Goal: Task Accomplishment & Management: Manage account settings

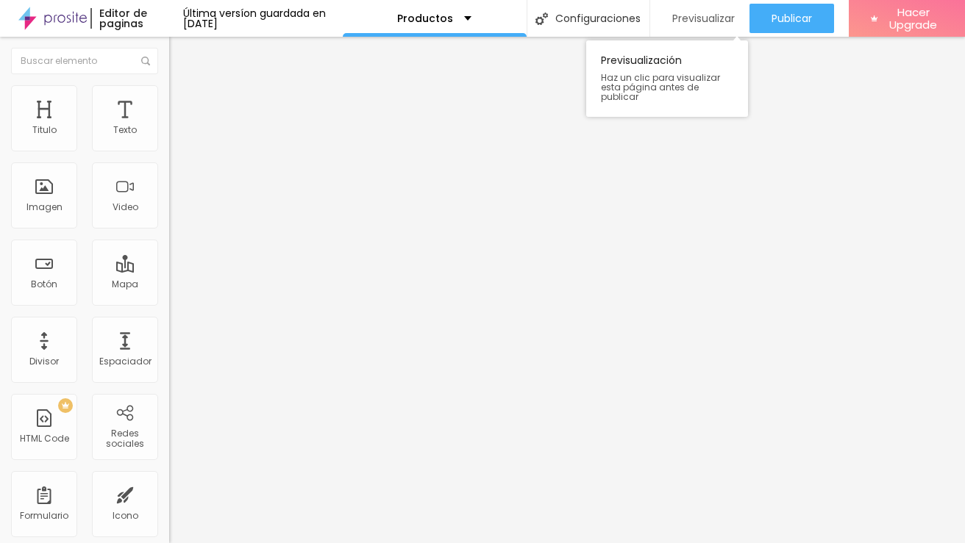
click at [705, 18] on span "Previsualizar" at bounding box center [703, 18] width 62 height 12
click at [703, 22] on span "Previsualizar" at bounding box center [703, 18] width 62 height 12
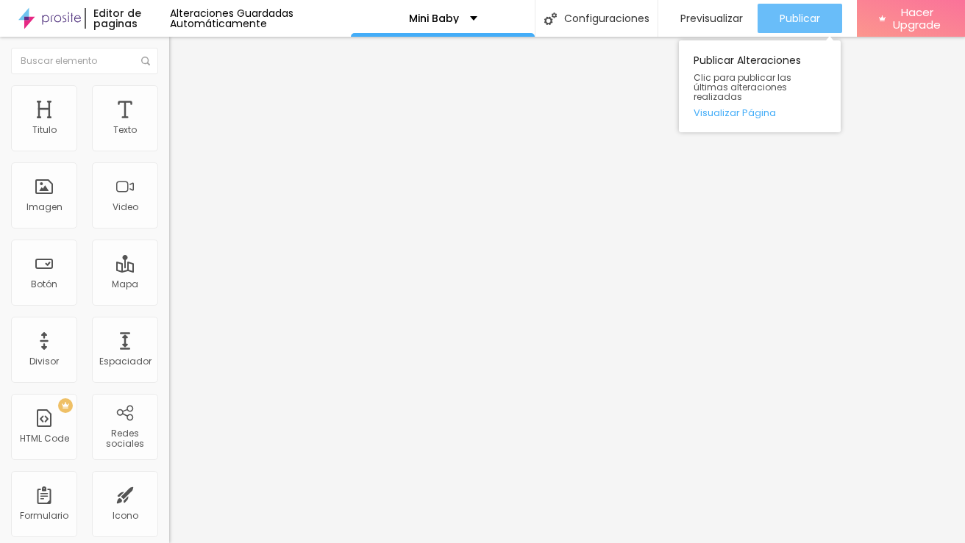
click at [776, 15] on button "Publicar" at bounding box center [799, 18] width 85 height 29
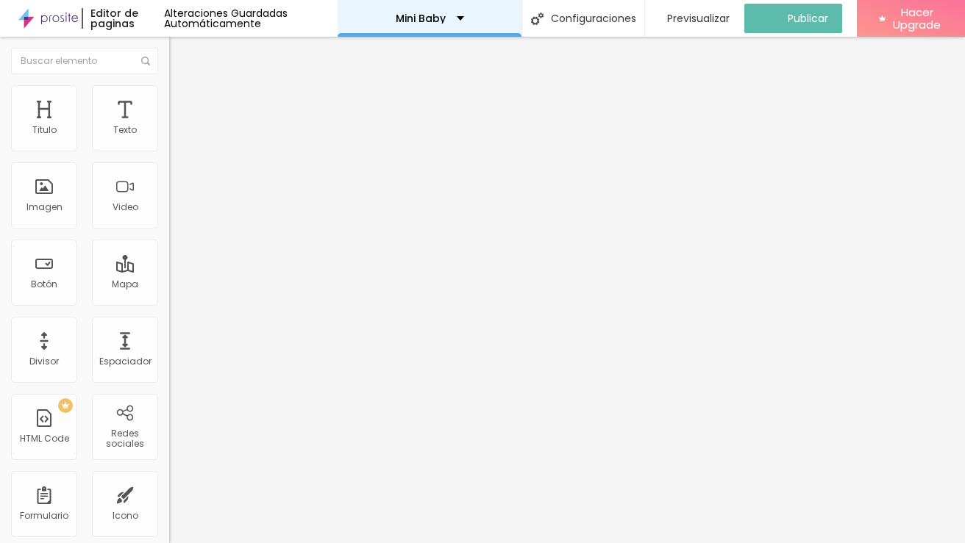
click at [481, 18] on div "Mini Baby" at bounding box center [429, 18] width 184 height 37
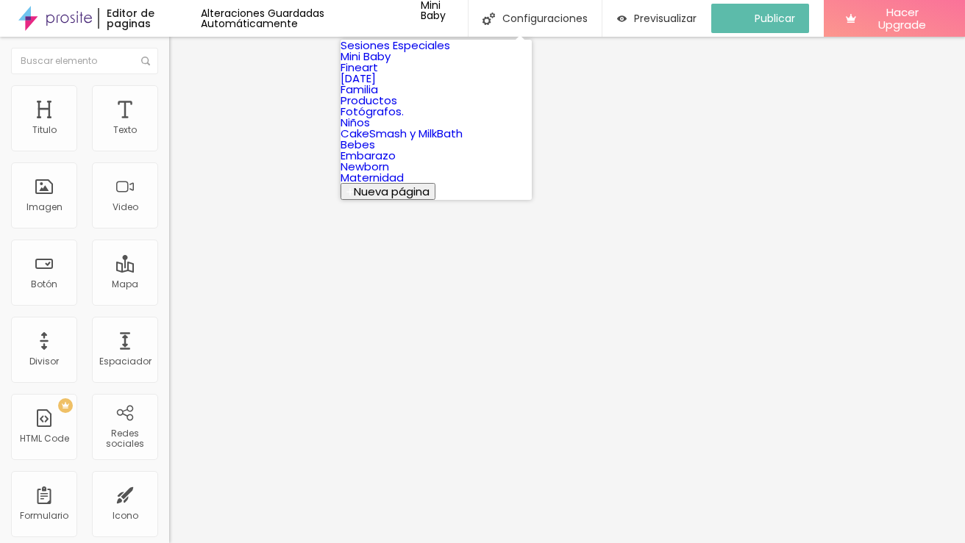
click at [378, 75] on link "Fineart" at bounding box center [358, 67] width 37 height 15
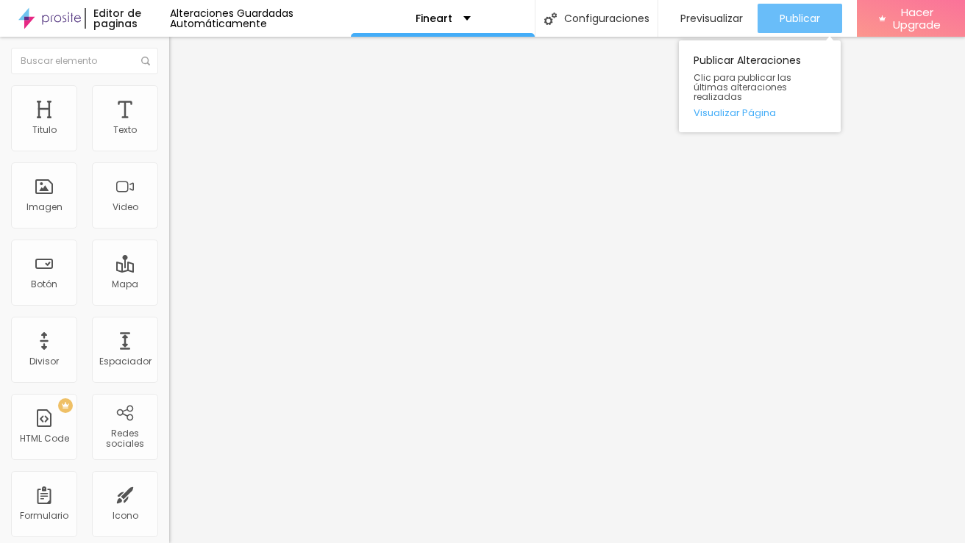
click at [801, 17] on span "Publicar" at bounding box center [799, 18] width 40 height 12
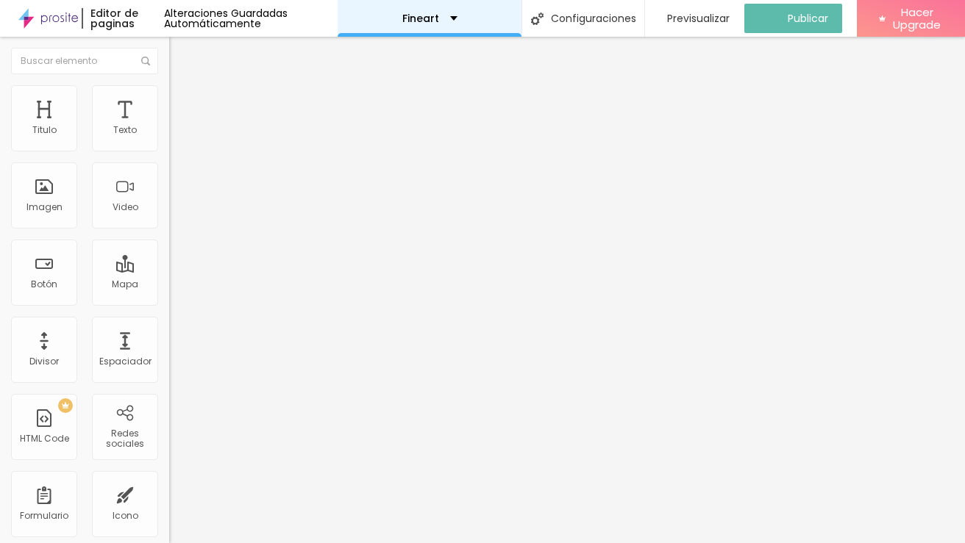
click at [457, 21] on div "Fineart" at bounding box center [429, 18] width 55 height 10
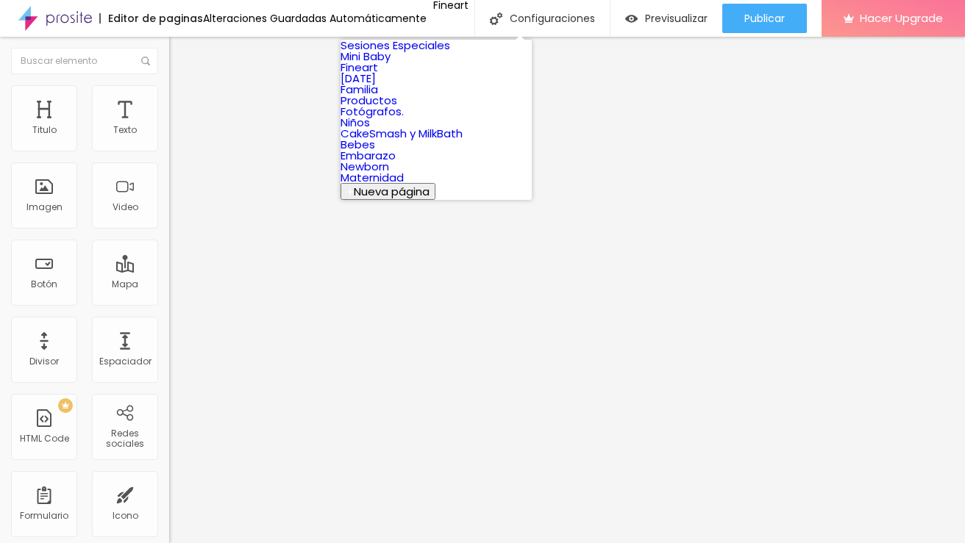
click at [378, 97] on link "Familia" at bounding box center [358, 89] width 37 height 15
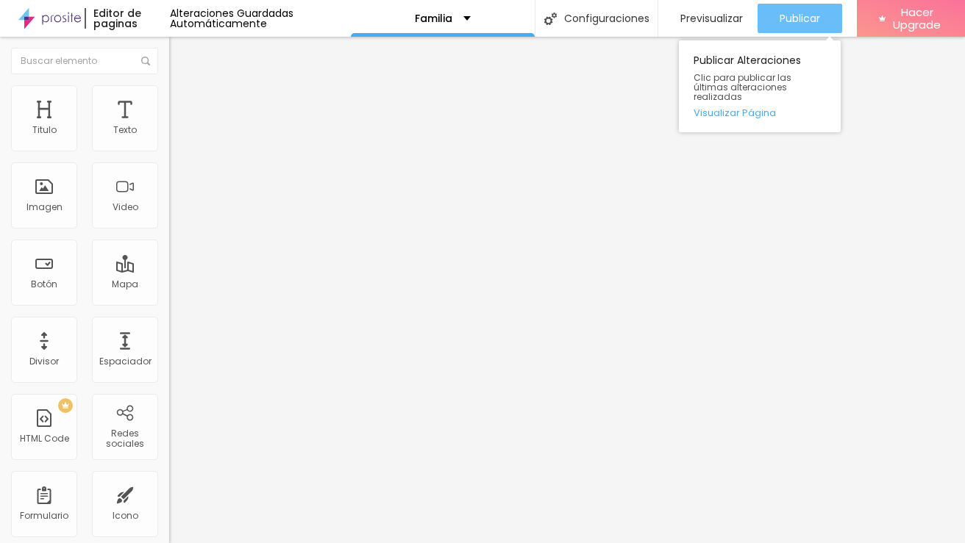
click at [785, 19] on span "Publicar" at bounding box center [799, 18] width 40 height 12
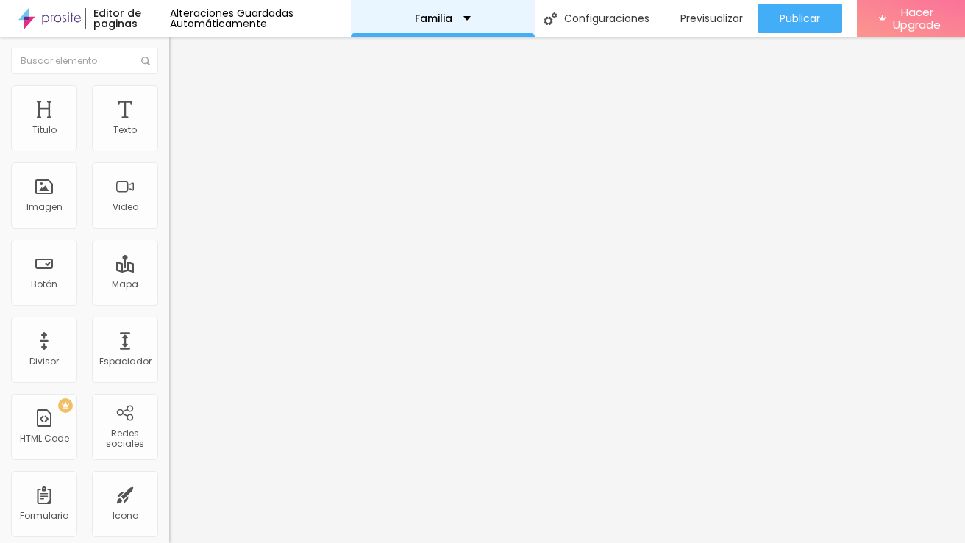
click at [474, 15] on div "Familia" at bounding box center [443, 18] width 184 height 37
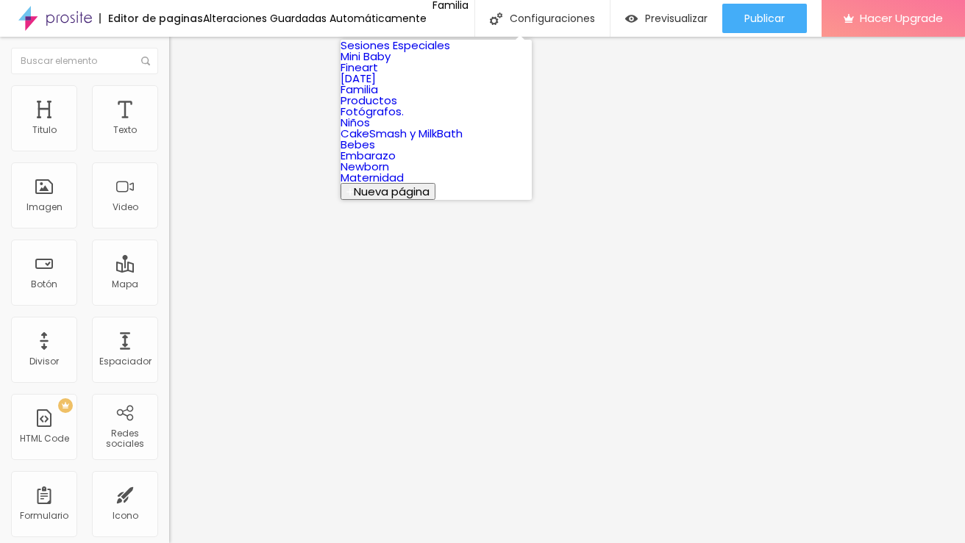
scroll to position [55, 0]
click at [404, 119] on link "Fotógrafos." at bounding box center [371, 111] width 63 height 15
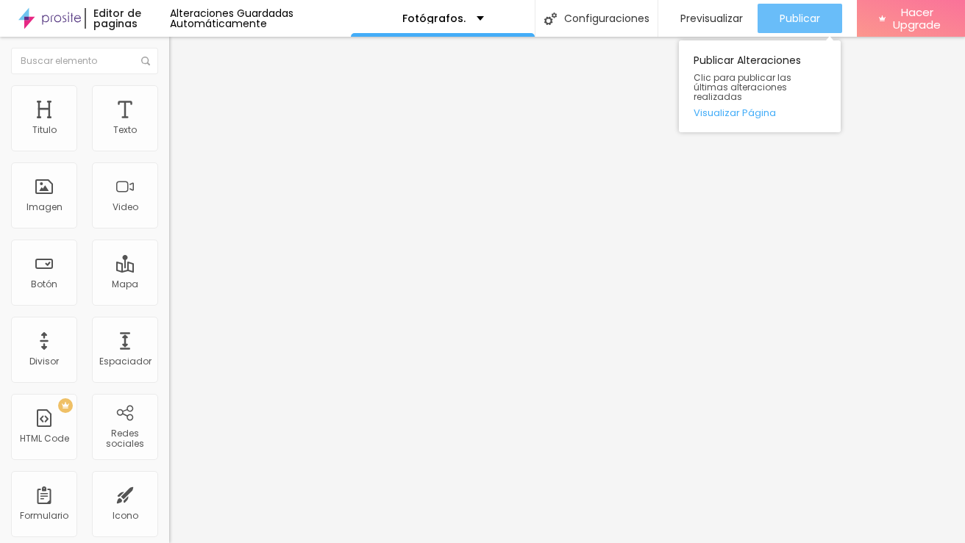
click at [797, 24] on span "Publicar" at bounding box center [799, 18] width 40 height 12
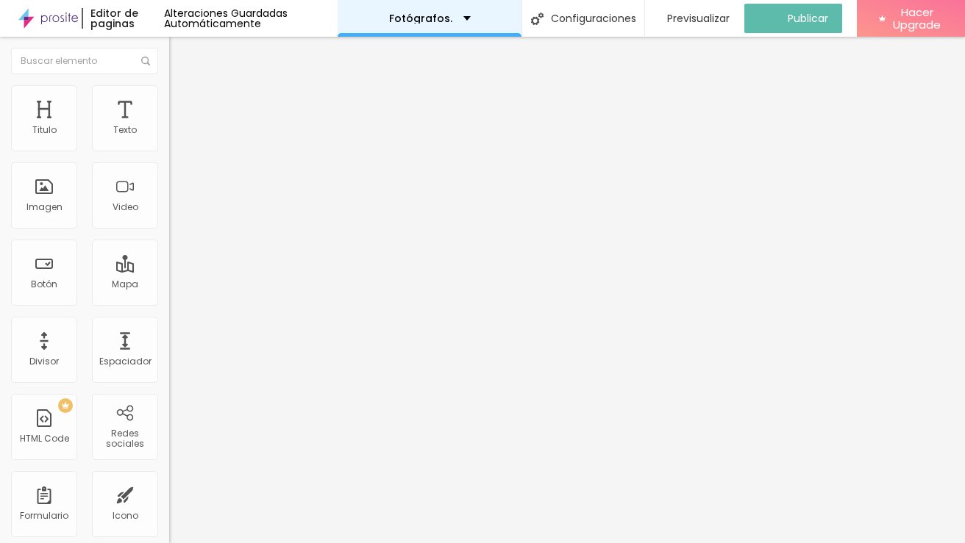
click at [471, 21] on div "Fotógrafos." at bounding box center [430, 18] width 82 height 10
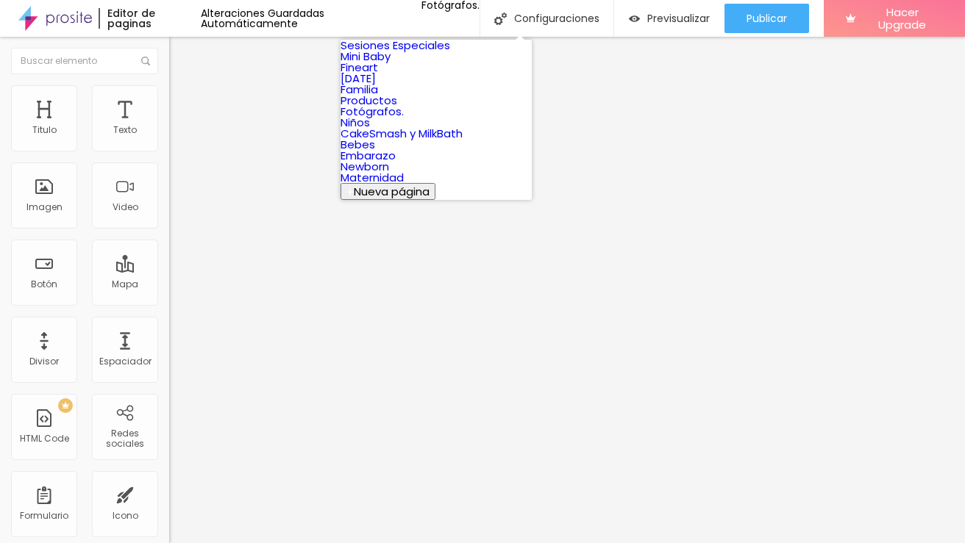
scroll to position [101, 0]
click at [370, 130] on link "Niños" at bounding box center [354, 122] width 29 height 15
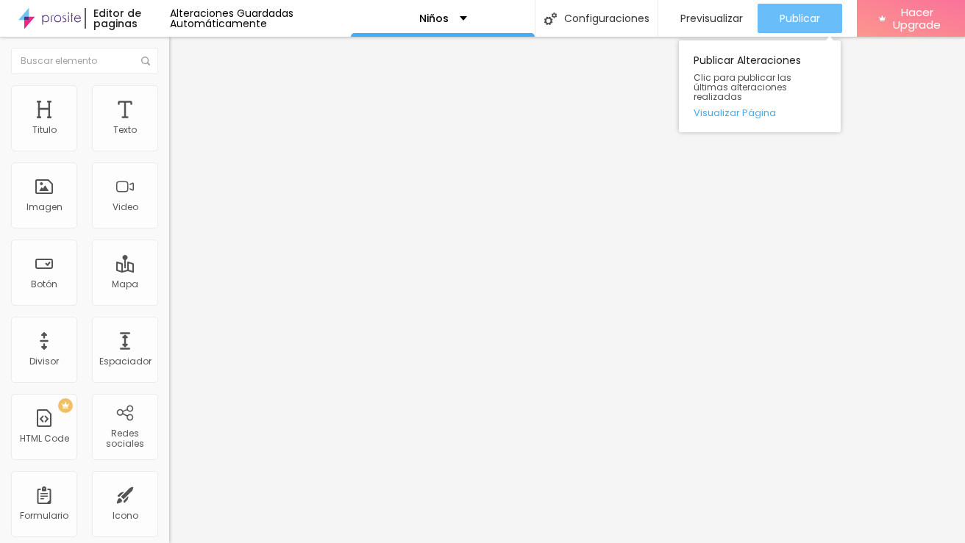
click at [781, 15] on span "Publicar" at bounding box center [799, 18] width 40 height 12
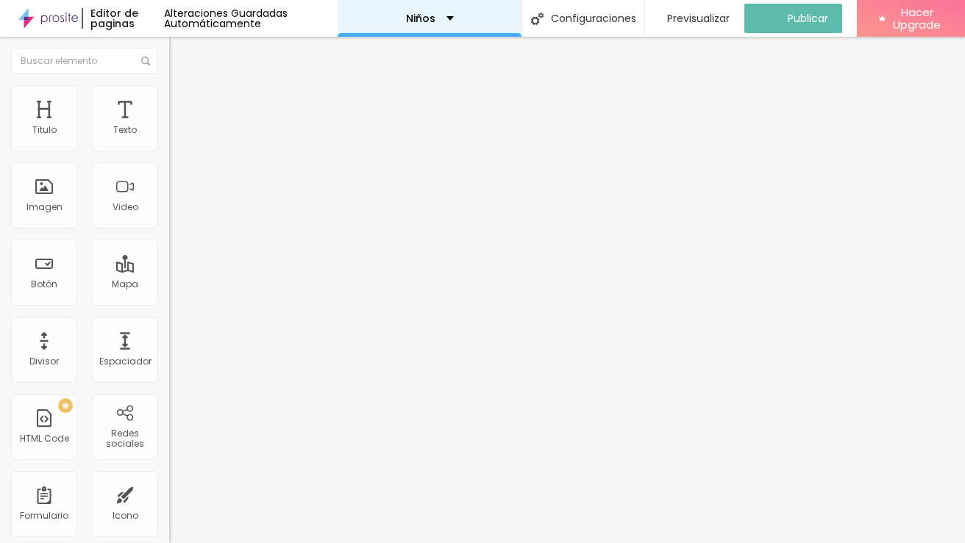
click at [462, 24] on div "Niños" at bounding box center [429, 18] width 184 height 37
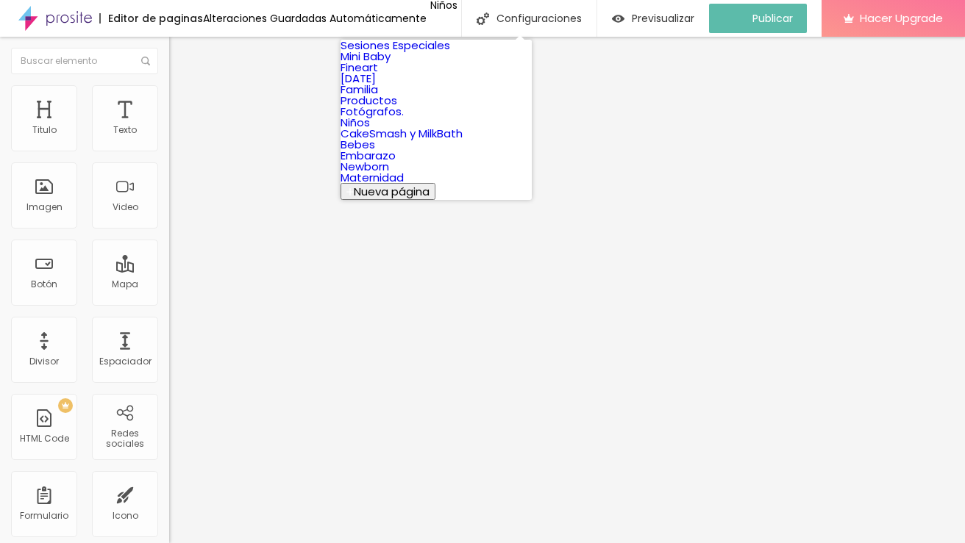
scroll to position [105, 0]
click at [425, 141] on link "CakeSmash y MilkBath" at bounding box center [401, 133] width 122 height 15
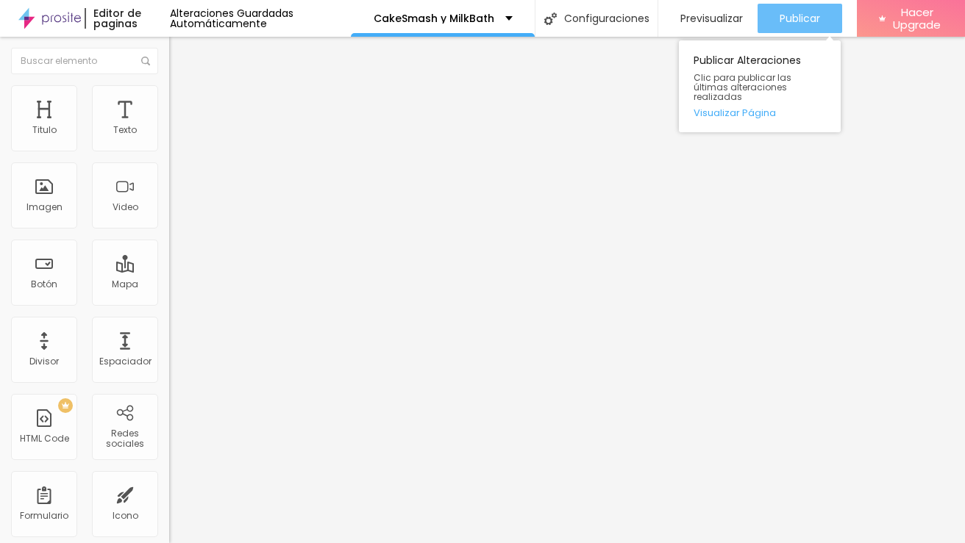
click at [802, 10] on div "Publicar" at bounding box center [799, 18] width 40 height 29
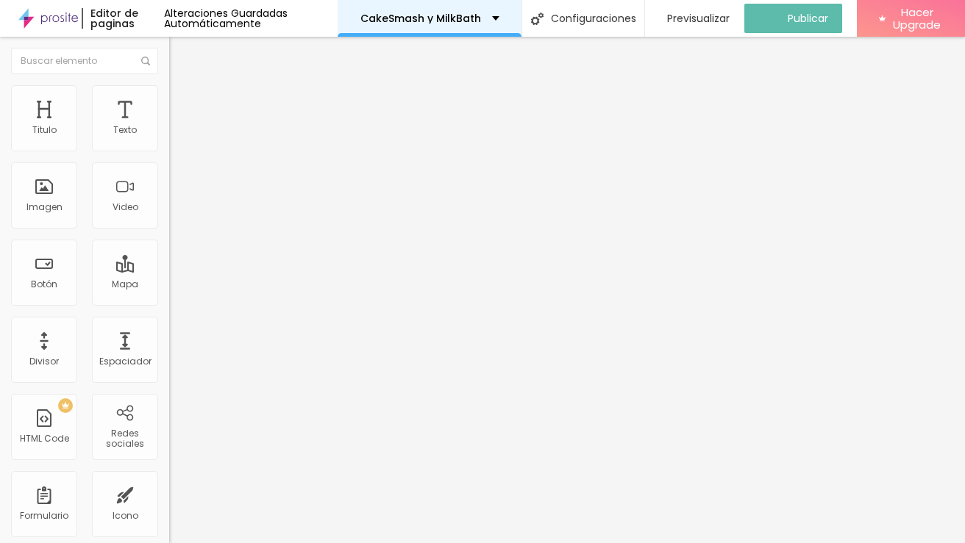
click at [499, 20] on div "CakeSmash y MilkBath" at bounding box center [429, 18] width 139 height 10
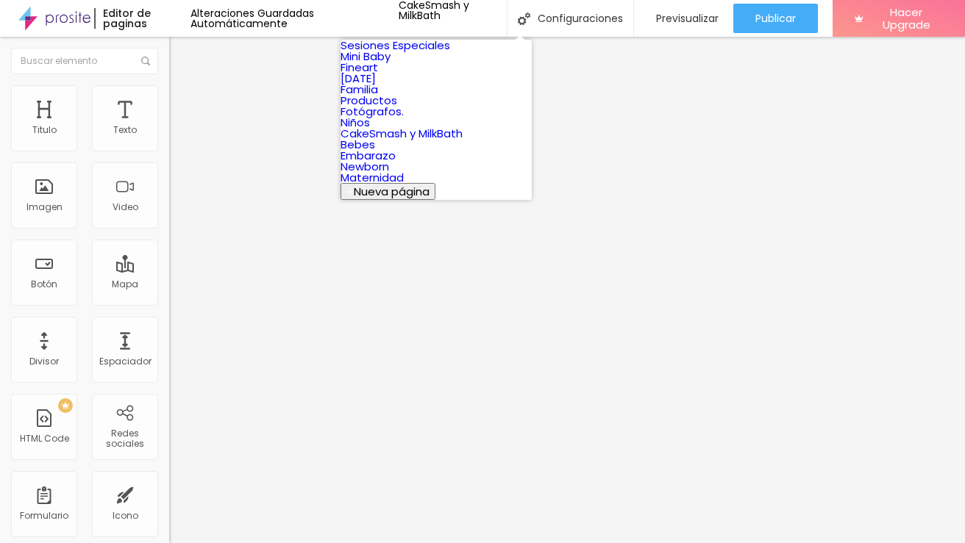
scroll to position [172, 0]
click at [375, 143] on link "Bebes" at bounding box center [357, 144] width 35 height 15
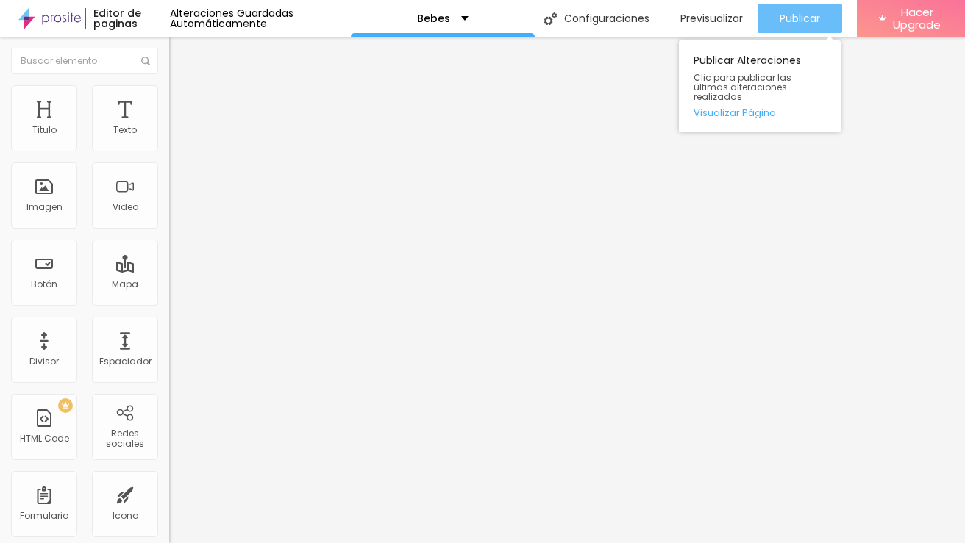
click at [804, 21] on span "Publicar" at bounding box center [799, 18] width 40 height 12
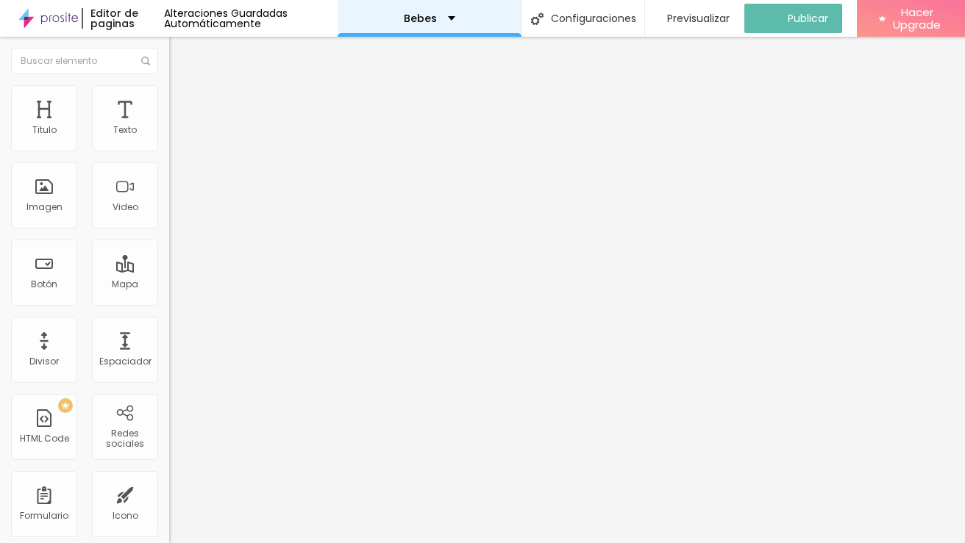
click at [460, 24] on div "Bebes" at bounding box center [429, 18] width 184 height 37
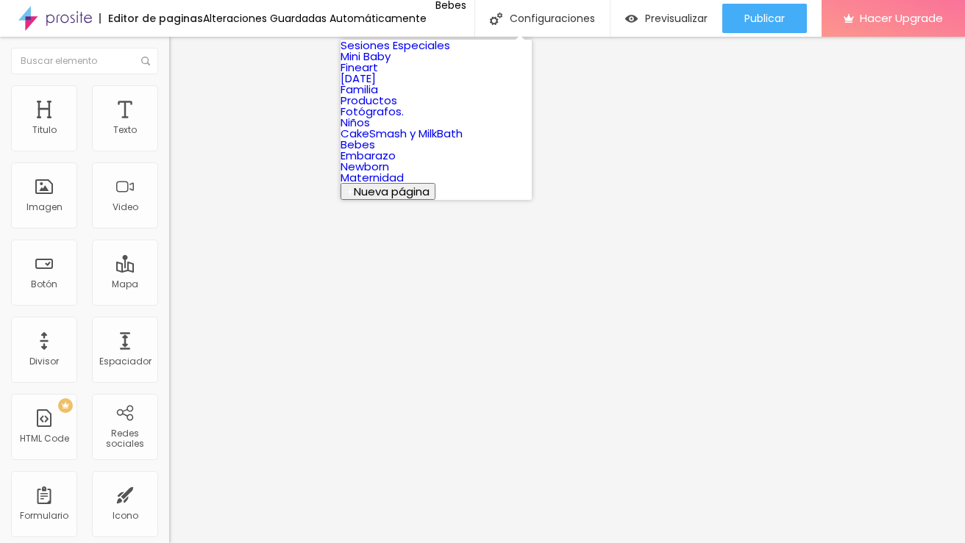
scroll to position [172, 0]
click at [396, 163] on link "Embarazo" at bounding box center [367, 155] width 55 height 15
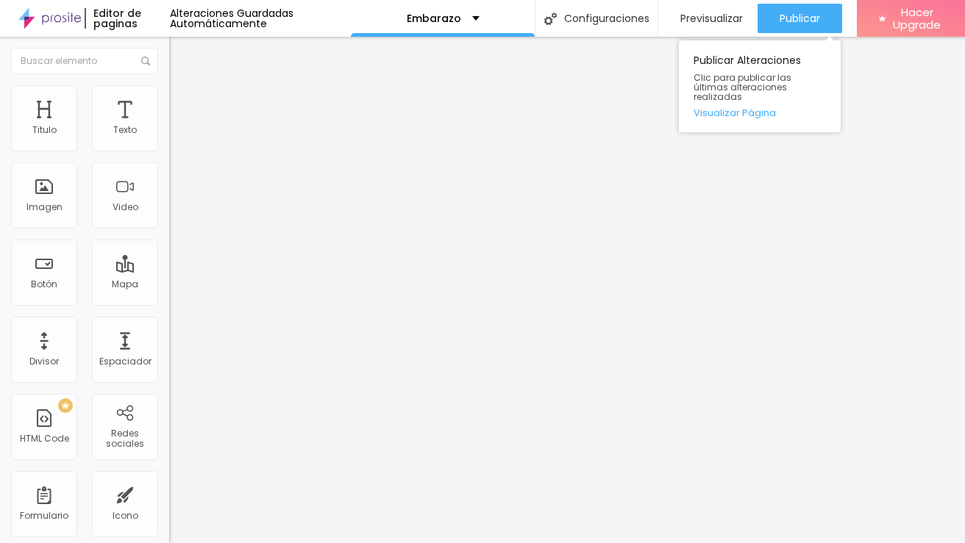
click at [781, 35] on div "Publicar Alteraciones Clic para publicar las últimas alteraciones realizadas Vi…" at bounding box center [760, 82] width 162 height 99
click at [782, 24] on span "Publicar" at bounding box center [799, 18] width 40 height 12
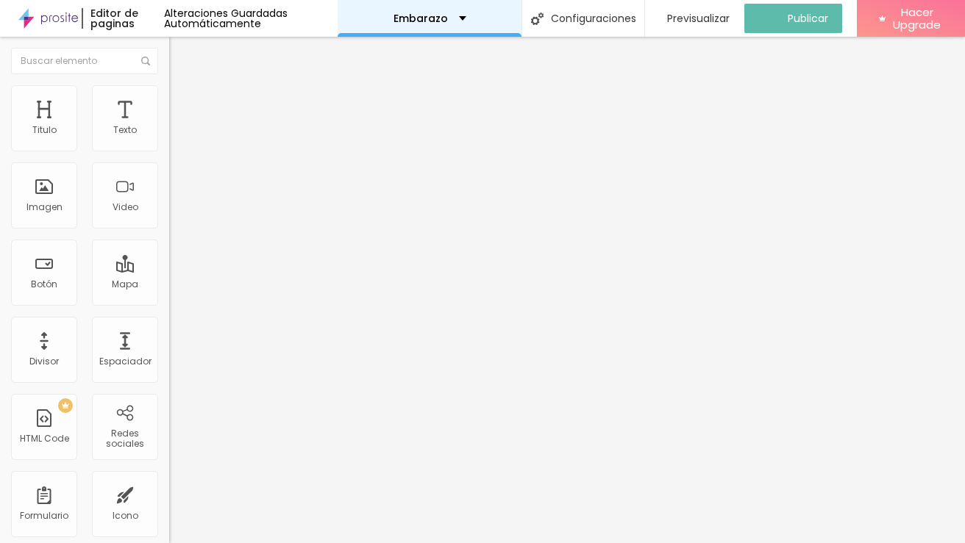
click at [476, 23] on div "Embarazo" at bounding box center [429, 18] width 184 height 37
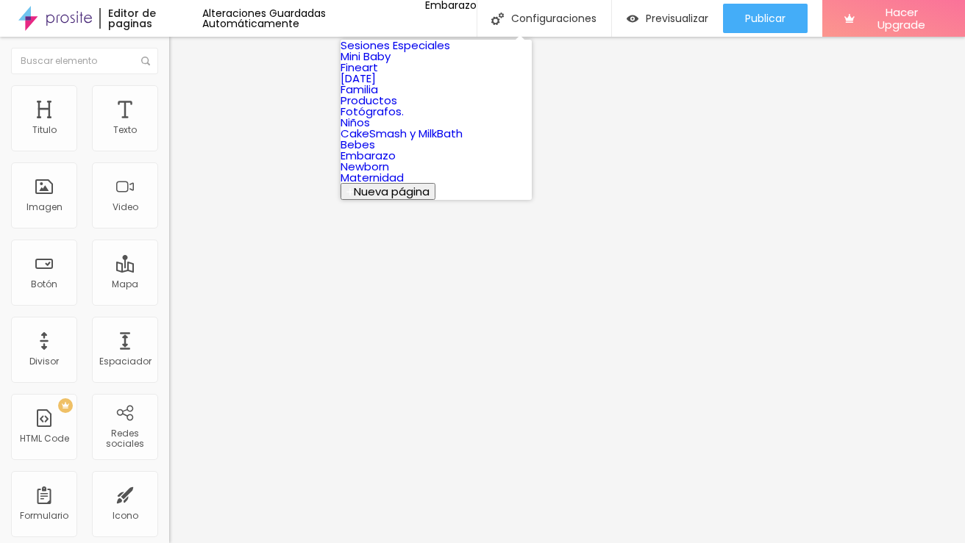
scroll to position [172, 0]
click at [389, 174] on link "Newborn" at bounding box center [364, 166] width 49 height 15
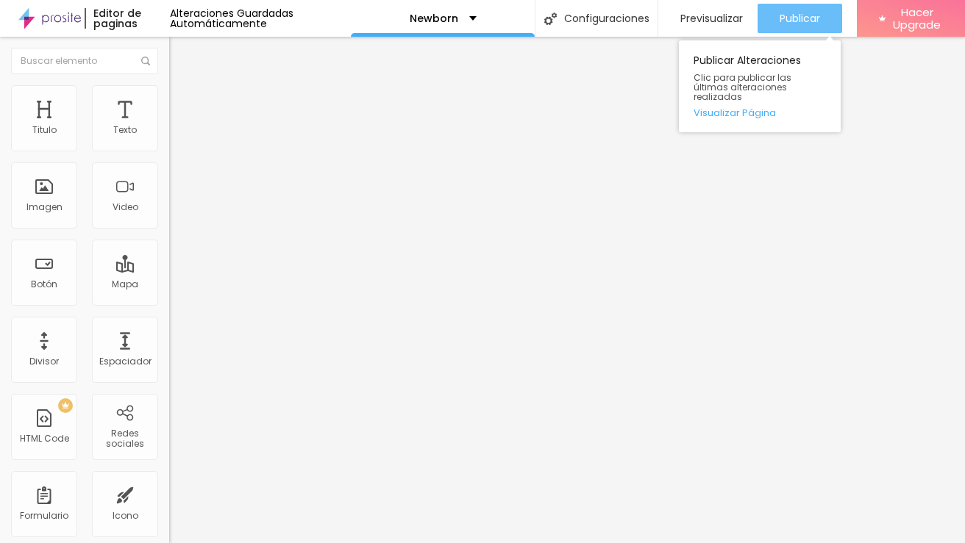
click at [807, 12] on span "Publicar" at bounding box center [799, 18] width 40 height 12
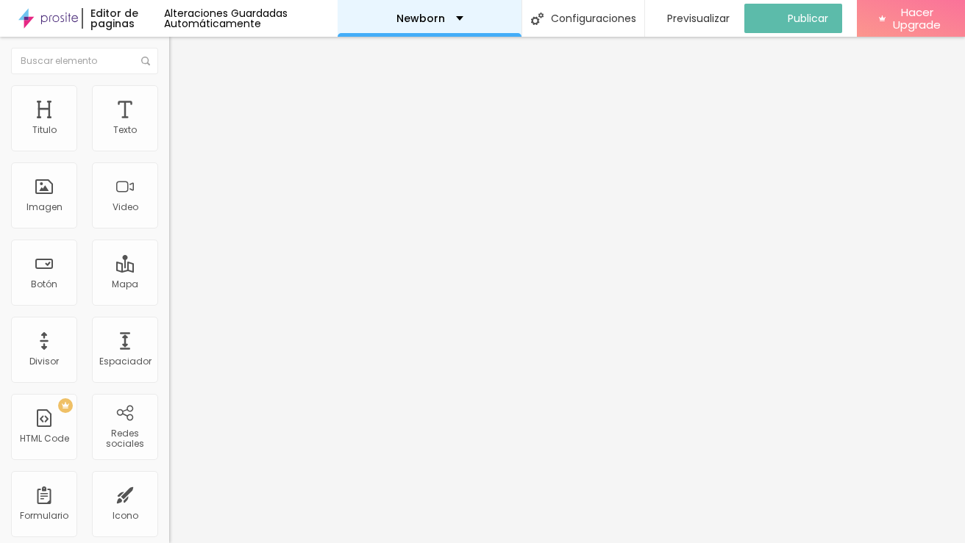
click at [476, 21] on div "Newborn" at bounding box center [429, 18] width 184 height 37
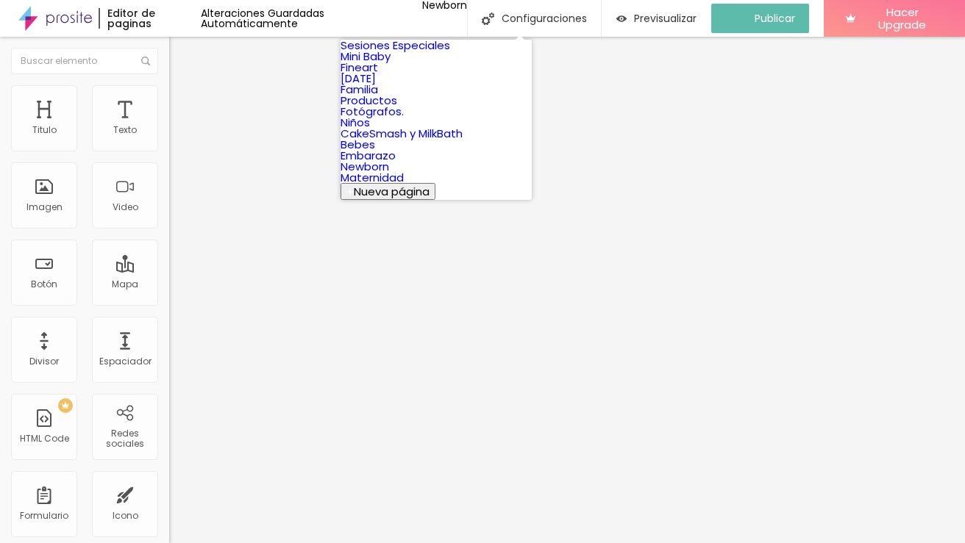
scroll to position [172, 0]
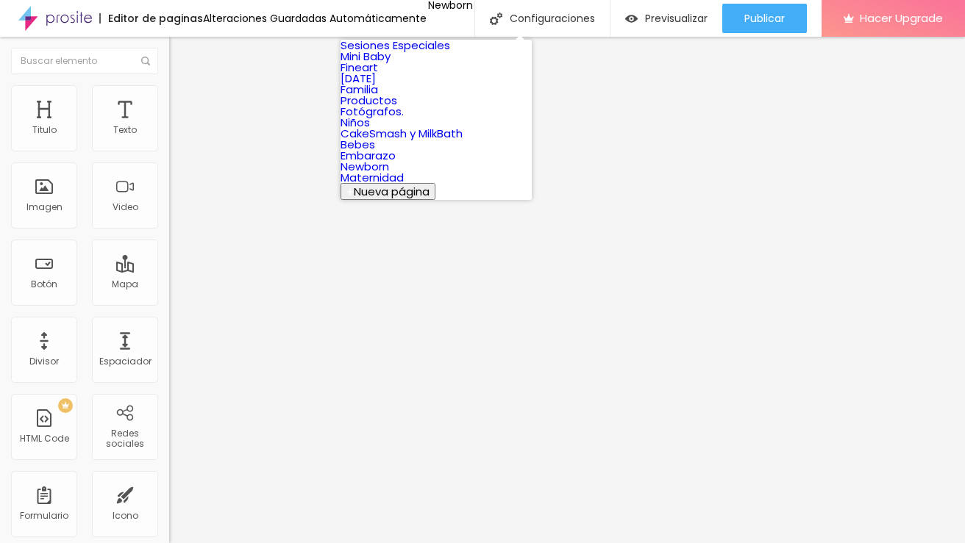
click at [404, 185] on link "Maternidad" at bounding box center [371, 177] width 63 height 15
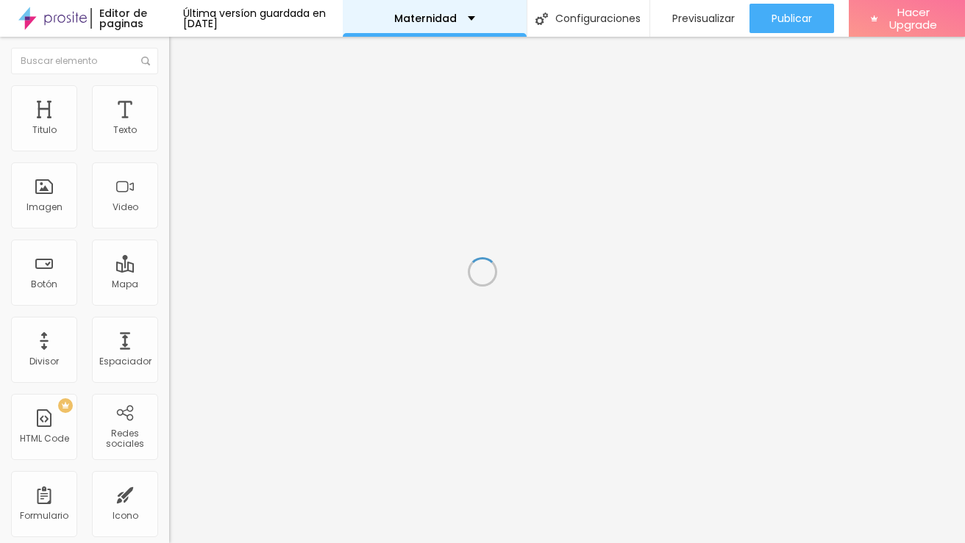
click at [426, 21] on p "Maternidad" at bounding box center [425, 18] width 62 height 10
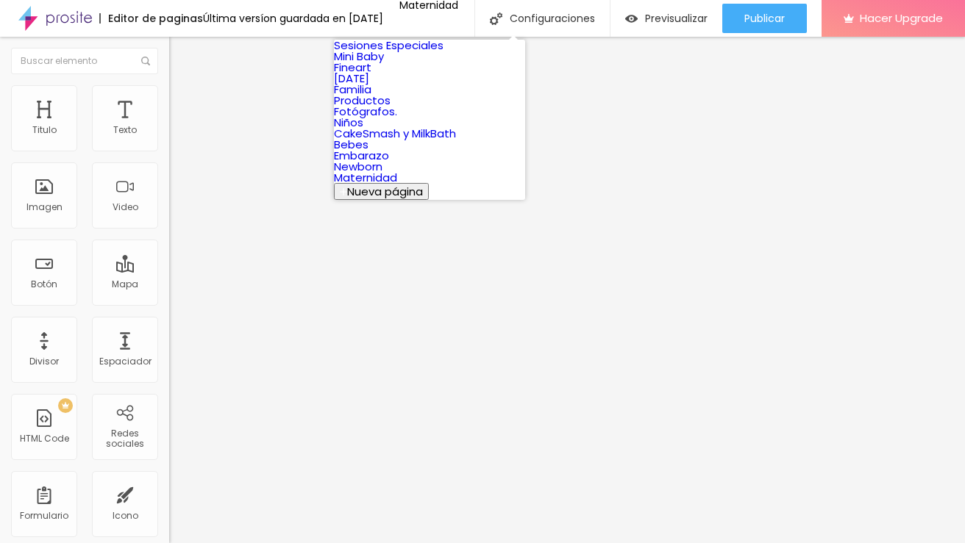
click at [369, 86] on link "[DATE]" at bounding box center [351, 78] width 35 height 15
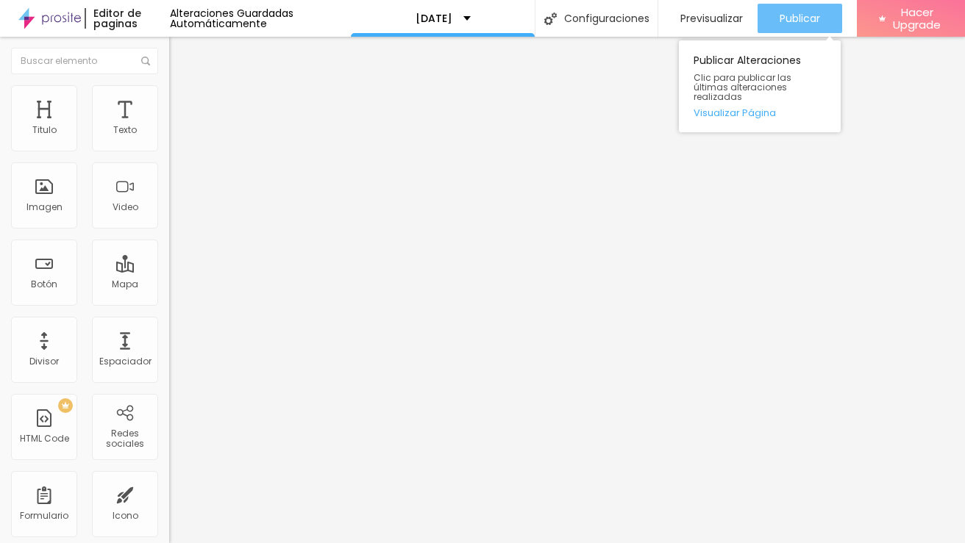
click at [782, 6] on div "Publicar" at bounding box center [799, 18] width 40 height 29
click at [801, 26] on div "Publicar" at bounding box center [799, 18] width 40 height 29
click at [759, 20] on button "Publicar" at bounding box center [799, 18] width 85 height 29
click at [786, 35] on div "Publicar Alteraciones Clic para publicar las últimas alteraciones realizadas Vi…" at bounding box center [760, 82] width 162 height 99
click at [789, 2] on div "Publicar Publicar Alteraciones Clic para publicar las últimas alteraciones real…" at bounding box center [799, 18] width 85 height 37
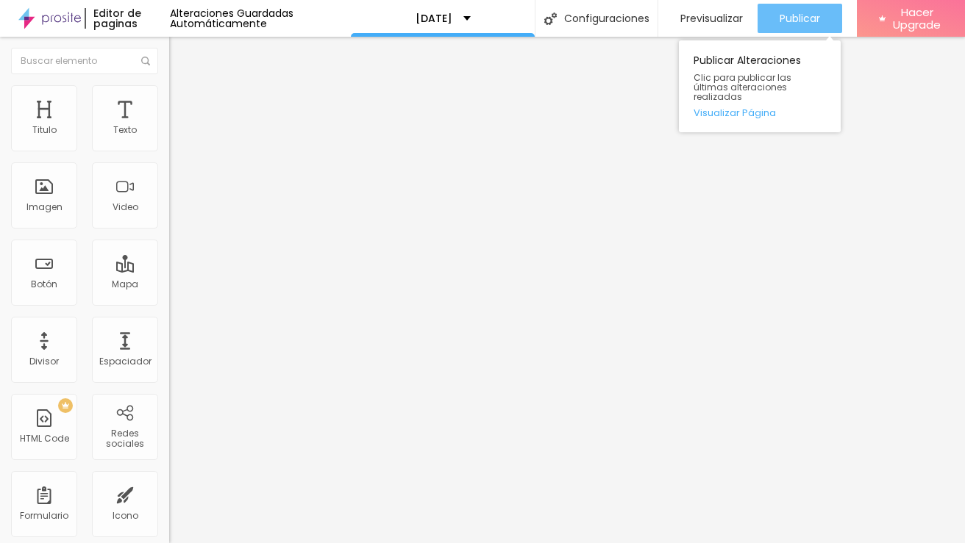
click at [787, 19] on span "Publicar" at bounding box center [799, 18] width 40 height 12
click at [779, 18] on span "Publicar" at bounding box center [799, 18] width 40 height 12
click at [802, 27] on div "Publicar" at bounding box center [799, 18] width 40 height 29
click at [760, 18] on button "Publicar" at bounding box center [799, 18] width 85 height 29
click at [771, 10] on button "Publicar" at bounding box center [799, 18] width 85 height 29
